Goal: Find specific page/section: Find specific page/section

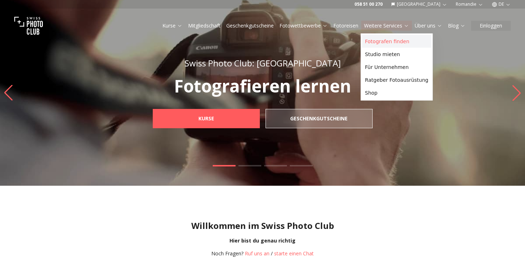
click at [376, 39] on link "Fotografen finden" at bounding box center [396, 41] width 69 height 13
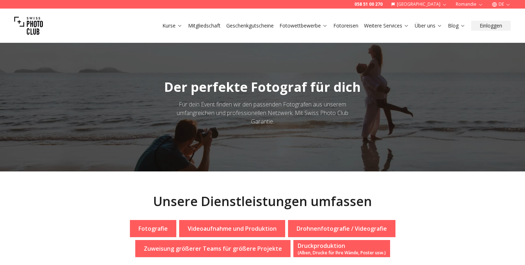
click at [501, 7] on button "DE" at bounding box center [501, 4] width 25 height 9
click at [502, 31] on link "en" at bounding box center [501, 33] width 15 height 9
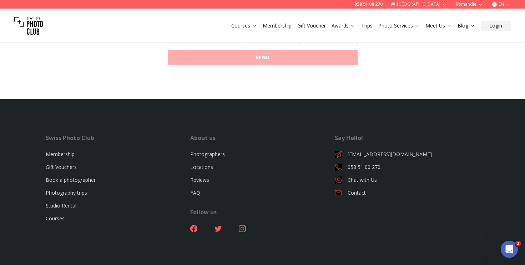
scroll to position [823, 0]
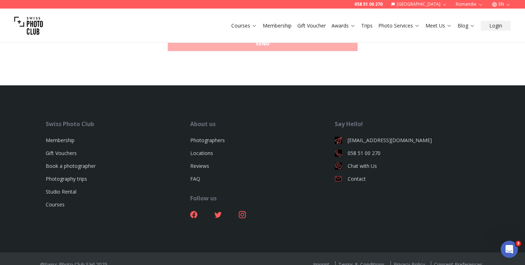
click at [504, 0] on button "EN" at bounding box center [501, 4] width 25 height 9
click at [502, 18] on link "fr" at bounding box center [501, 15] width 15 height 9
